Goal: Information Seeking & Learning: Check status

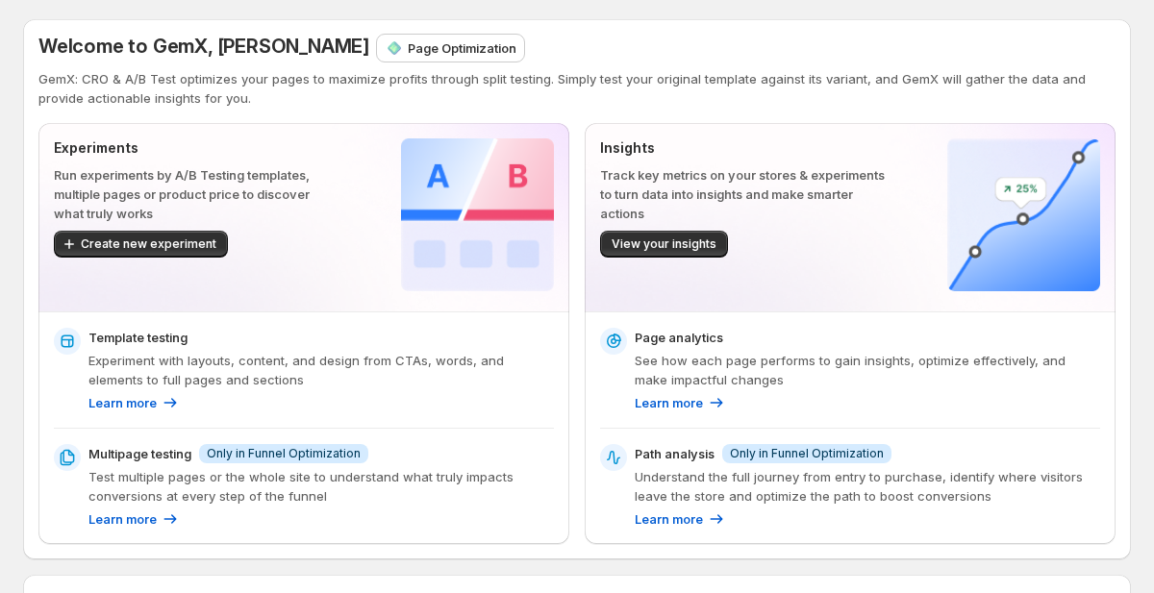
scroll to position [190, 0]
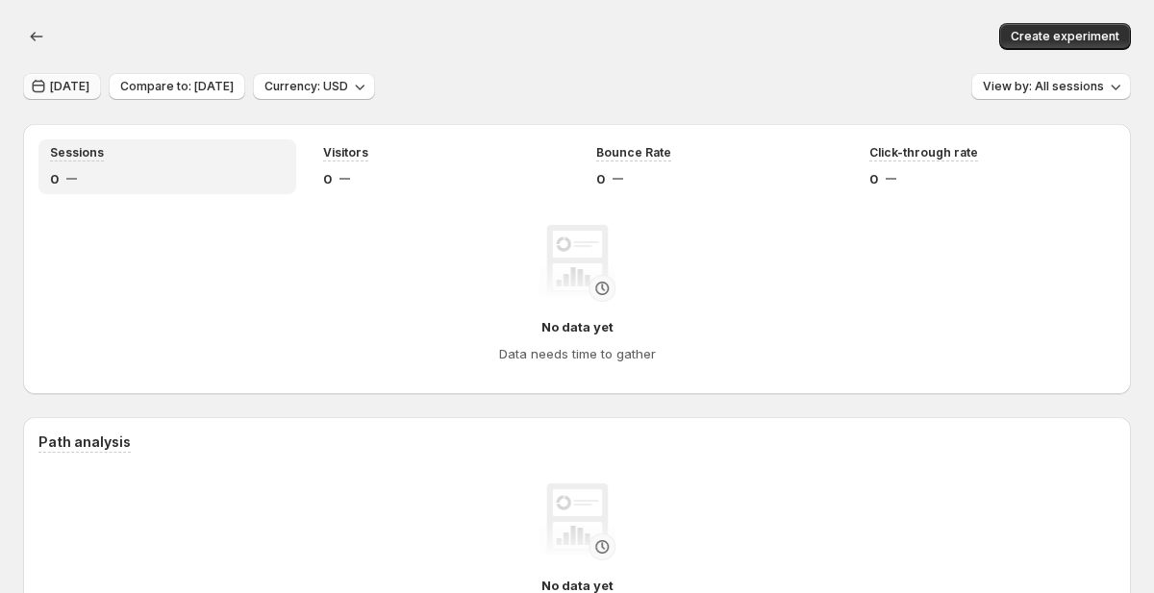
click at [81, 86] on span "[DATE]" at bounding box center [69, 86] width 39 height 15
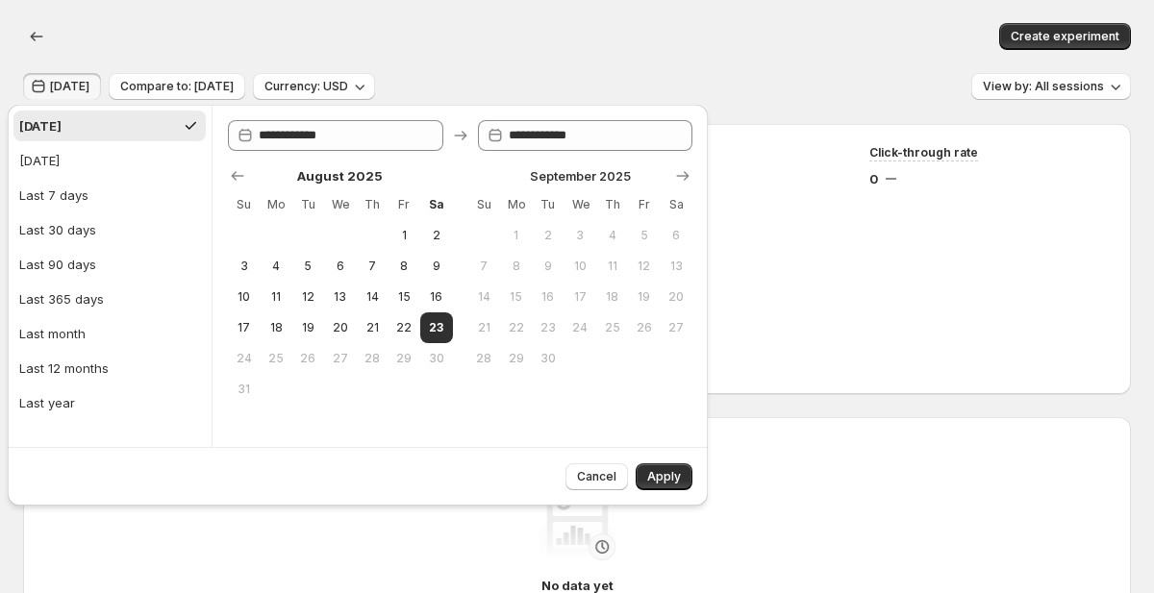
click at [79, 124] on button "[DATE]" at bounding box center [109, 126] width 192 height 31
click at [80, 165] on button "[DATE]" at bounding box center [109, 160] width 192 height 31
type input "**********"
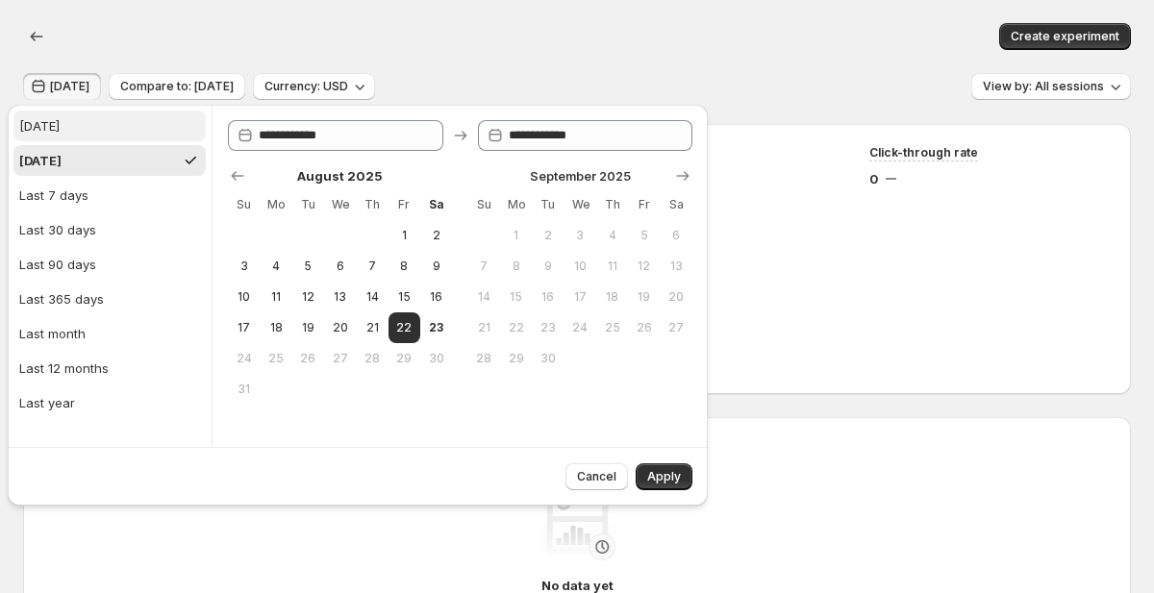
click at [86, 136] on button "[DATE]" at bounding box center [109, 126] width 192 height 31
type input "**********"
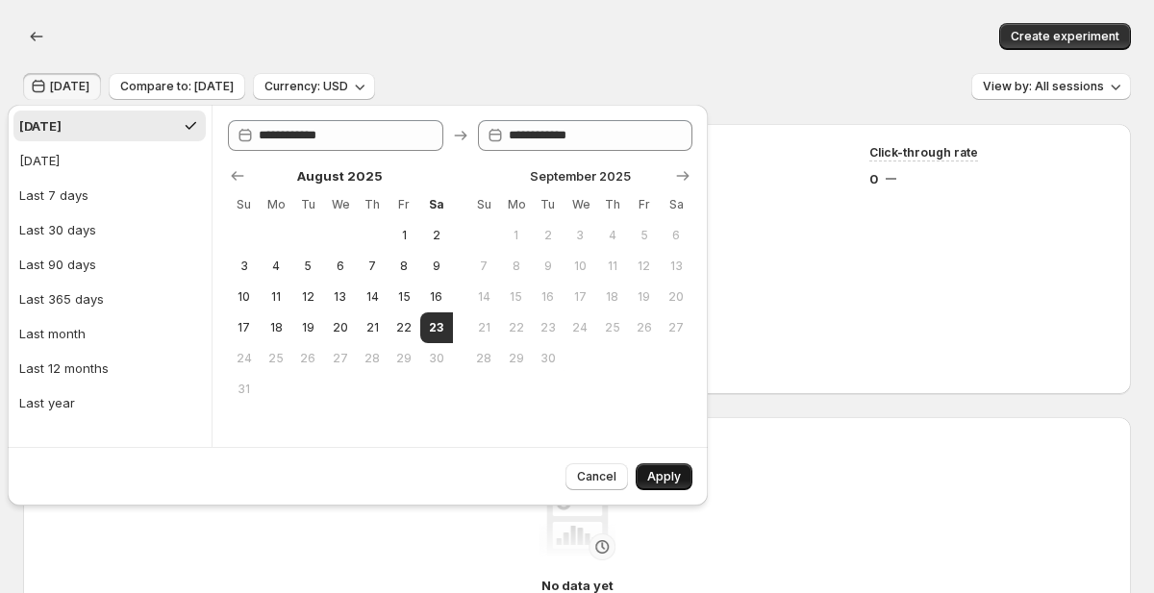
click at [661, 476] on span "Apply" at bounding box center [664, 476] width 34 height 15
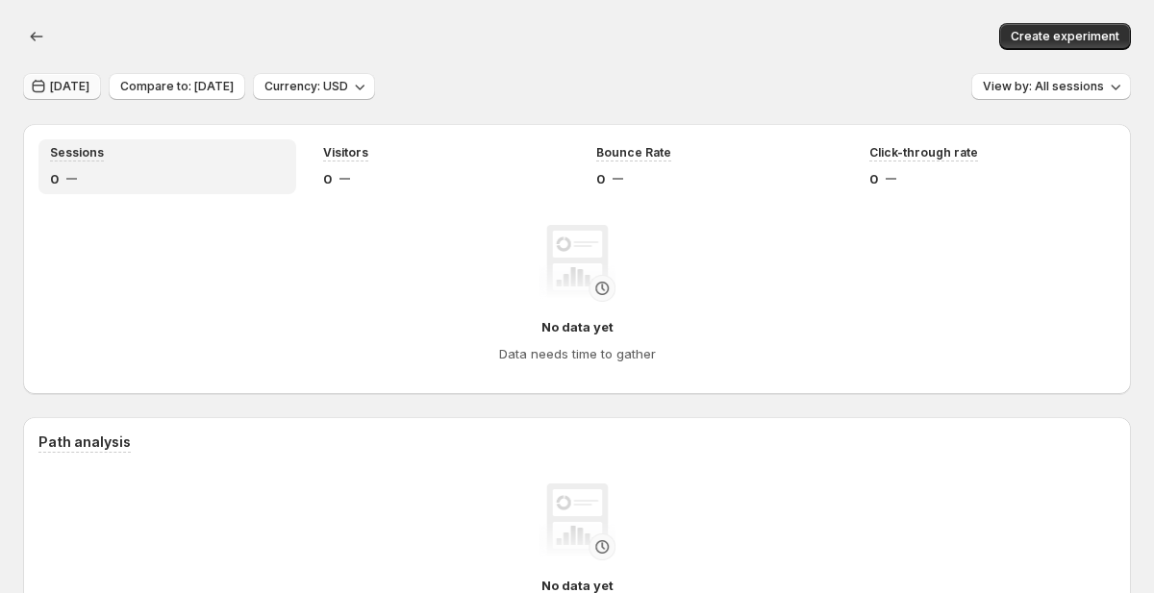
click at [58, 88] on span "[DATE]" at bounding box center [69, 86] width 39 height 15
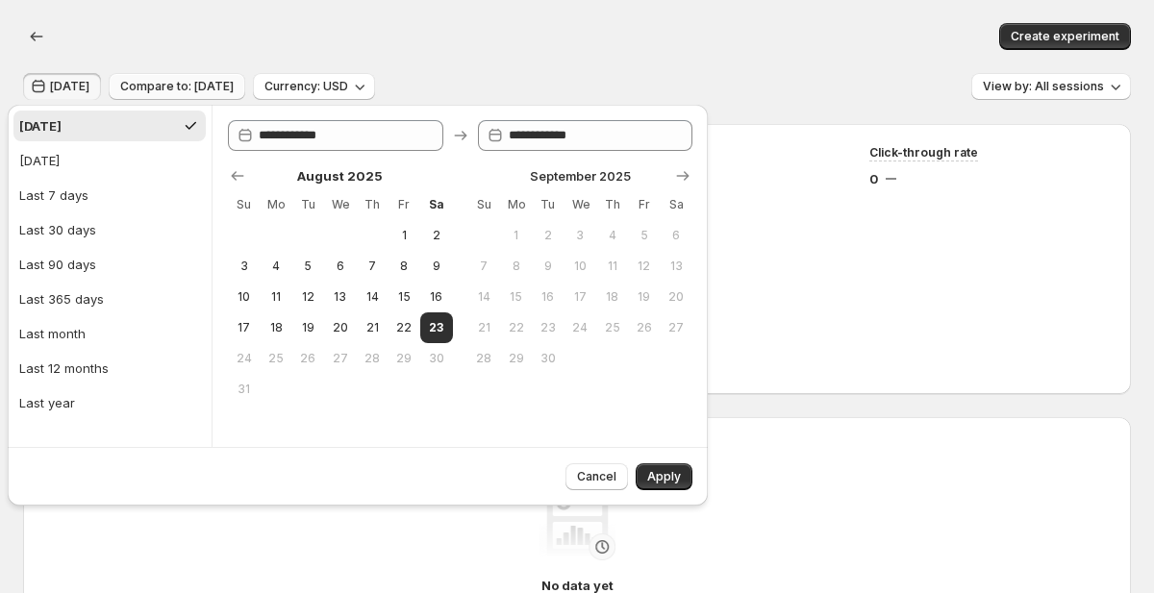
click at [170, 87] on span "Compare to: Aug 22, 2025" at bounding box center [177, 86] width 114 height 15
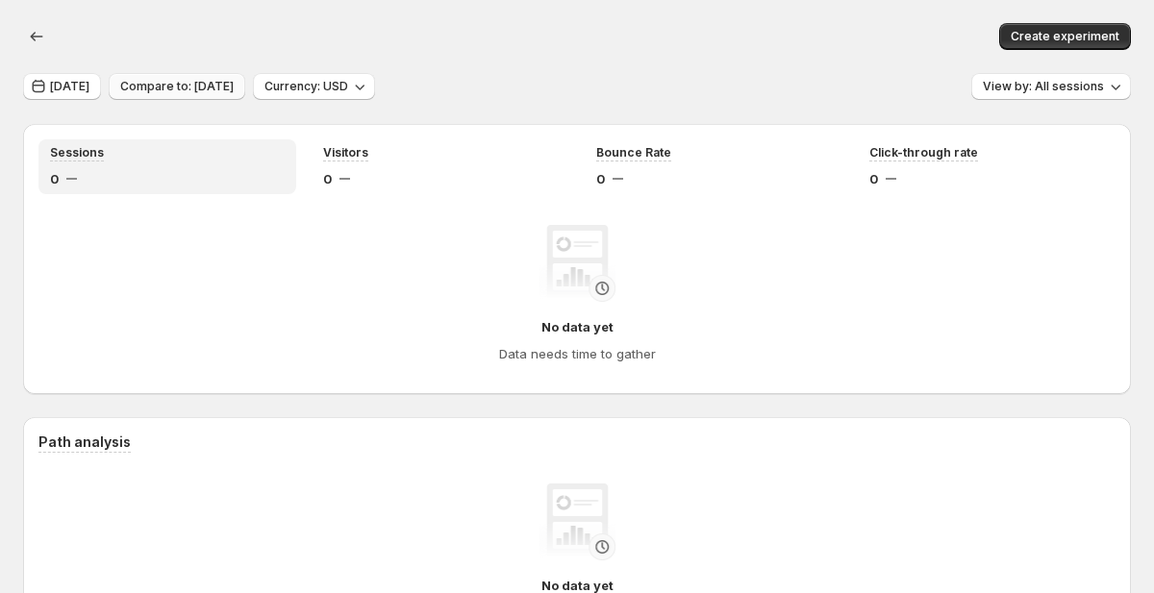
click at [139, 99] on button "Compare to: Aug 22, 2025" at bounding box center [177, 86] width 137 height 27
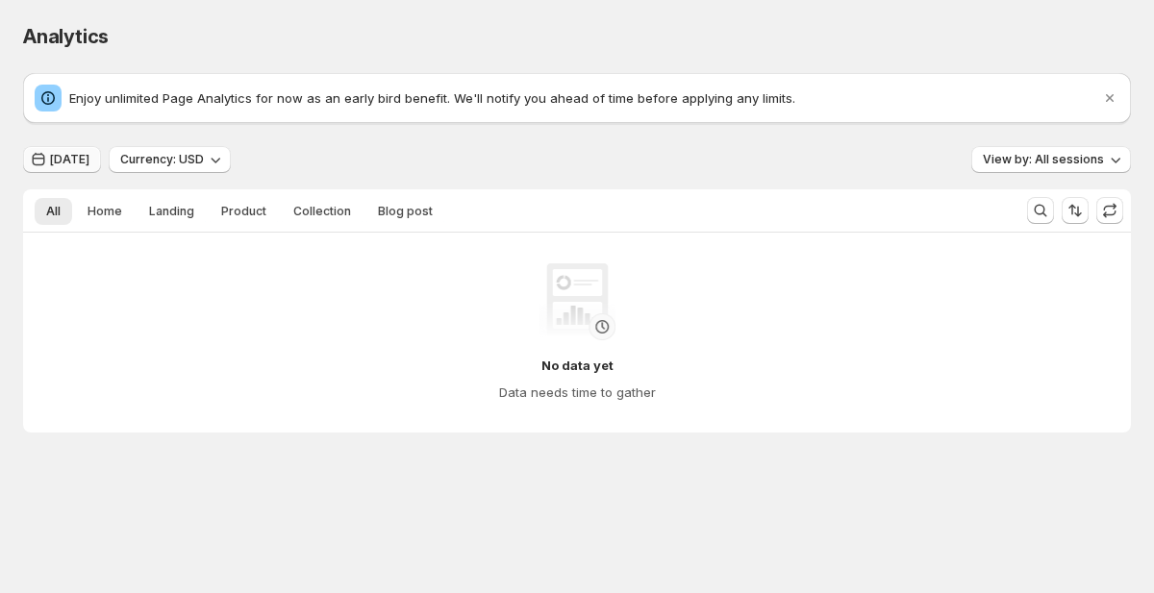
click at [61, 171] on button "[DATE]" at bounding box center [62, 159] width 78 height 27
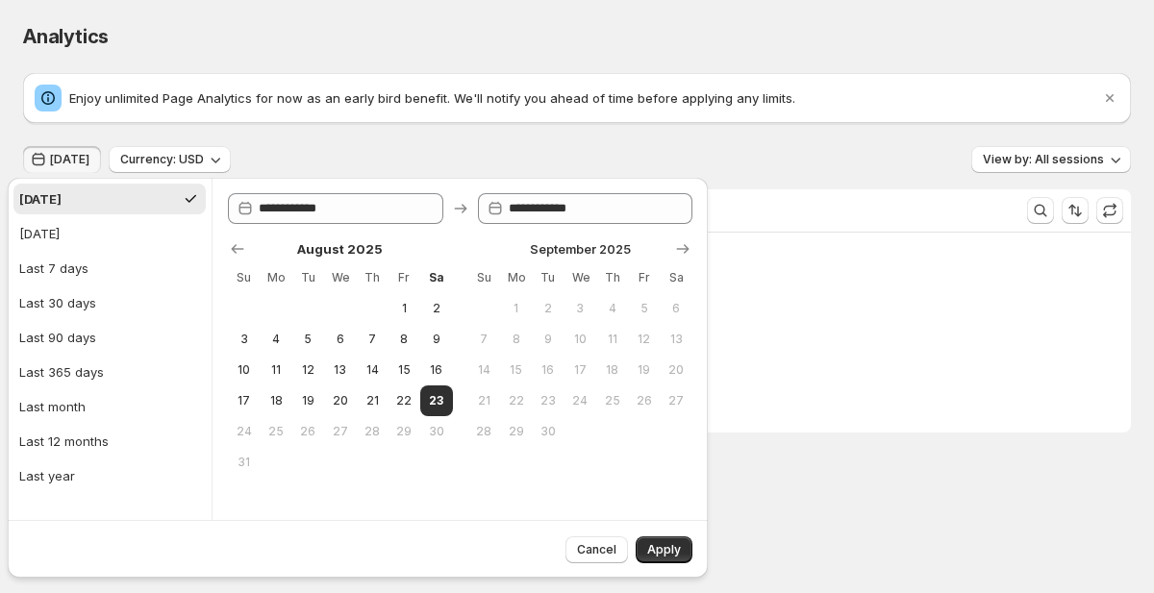
click at [61, 171] on button "[DATE]" at bounding box center [62, 159] width 78 height 27
